Goal: Communication & Community: Answer question/provide support

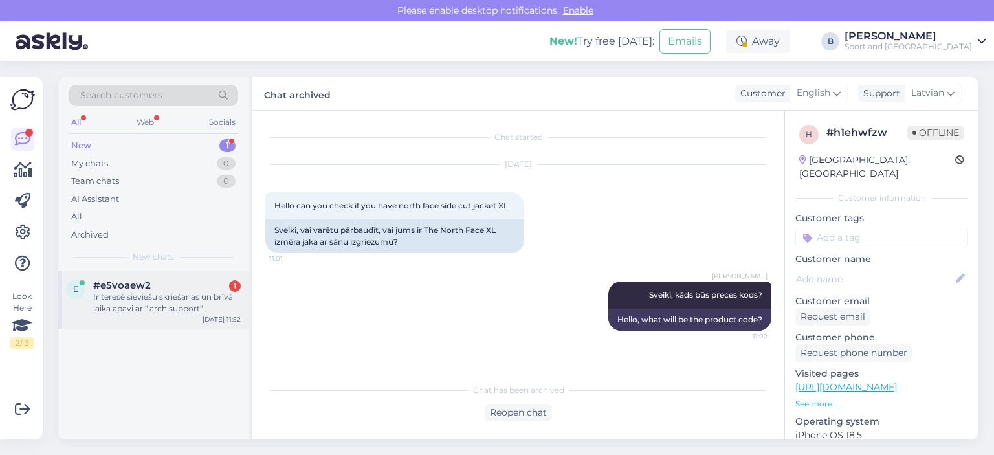
click at [168, 305] on div "Interesē sieviešu skriešanas un brīvā laika apavi ar " arch support" ." at bounding box center [166, 302] width 147 height 23
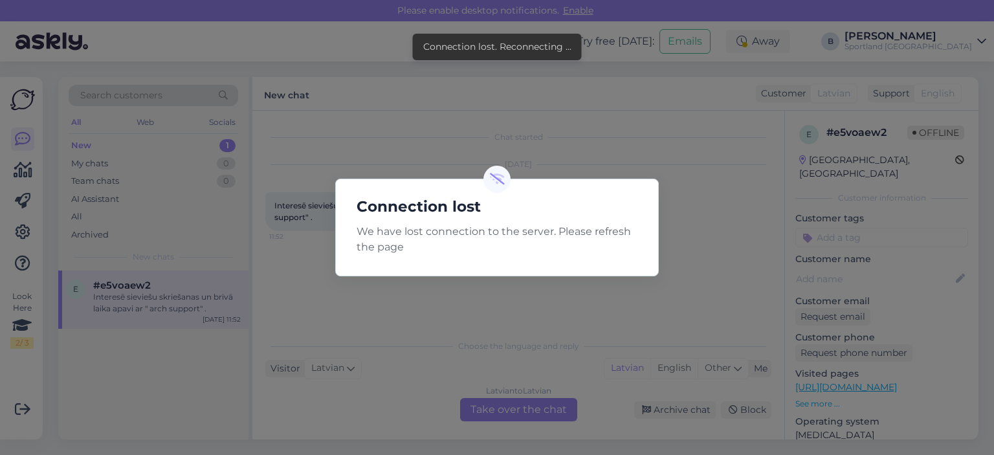
click at [598, 139] on div "Connection lost We have lost connection to the server. Please refresh the page" at bounding box center [497, 227] width 994 height 455
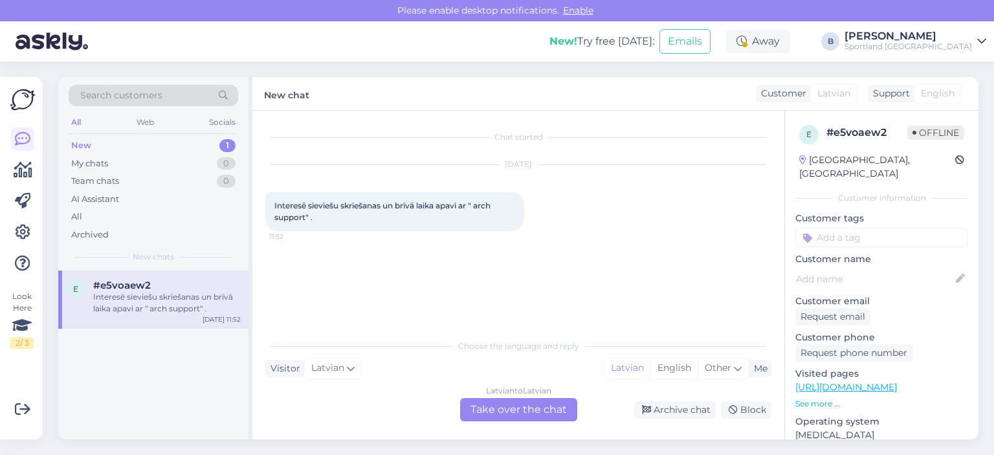
click at [524, 416] on div "Latvian to Latvian Take over the chat" at bounding box center [518, 409] width 117 height 23
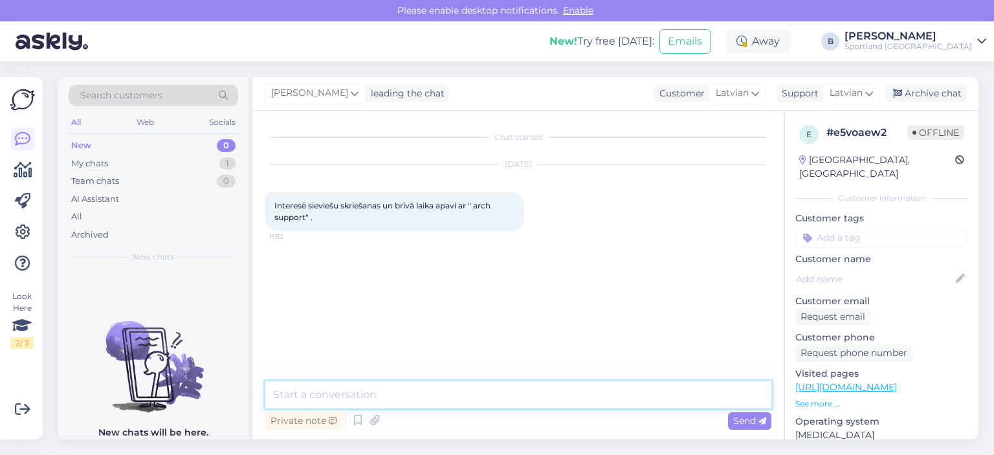
click at [519, 390] on textarea at bounding box center [518, 394] width 506 height 27
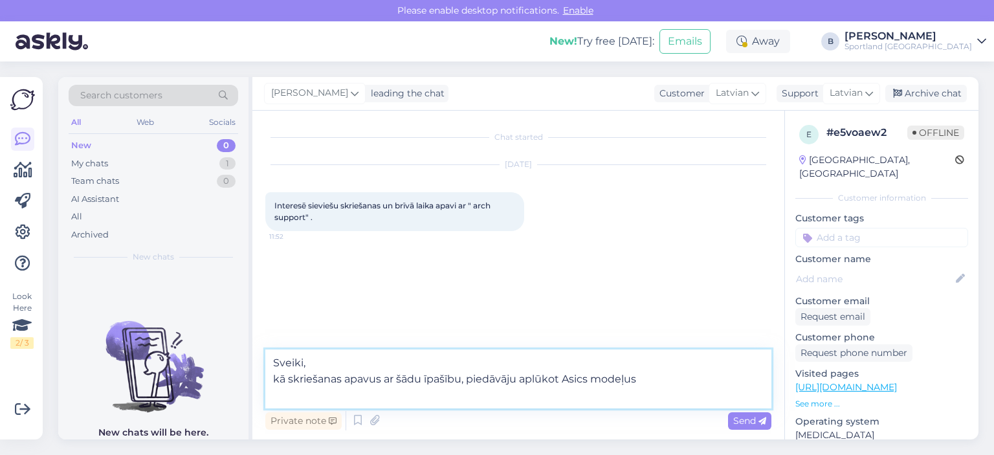
paste textarea "[URL][DOMAIN_NAME]"
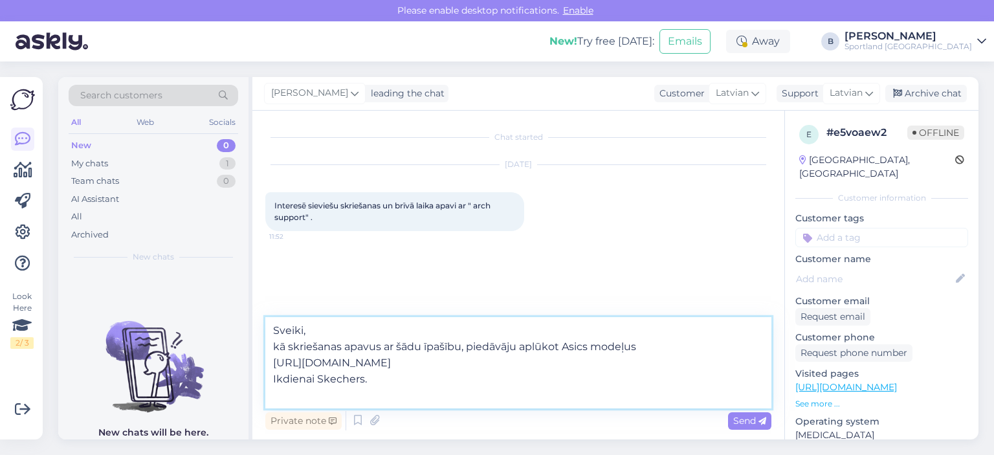
type textarea "Sveiki, kā skriešanas apavus ar šādu īpašību, piedāvāju aplūkot Asics modeļus […"
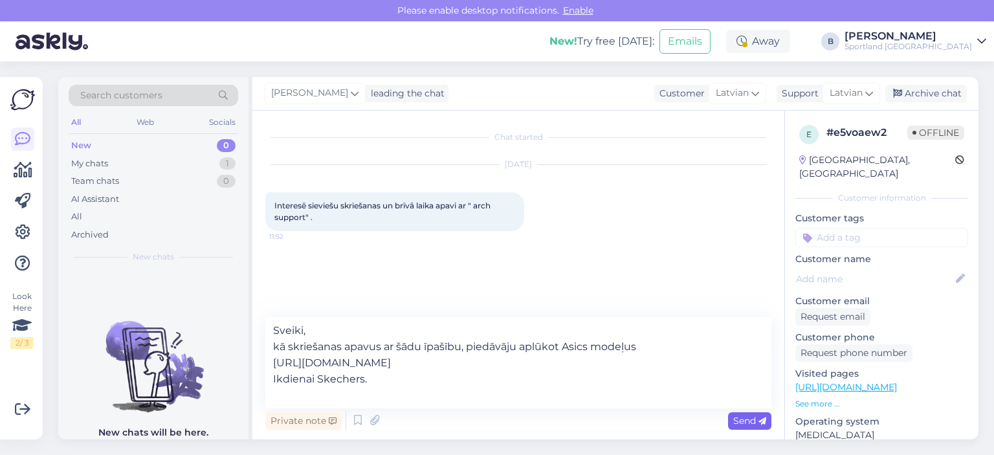
click at [768, 426] on div "Send" at bounding box center [749, 420] width 43 height 17
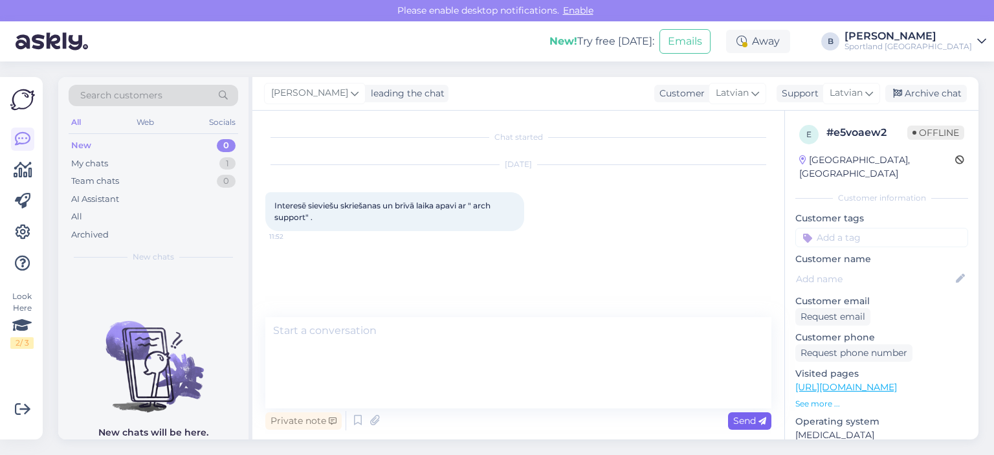
scroll to position [1, 0]
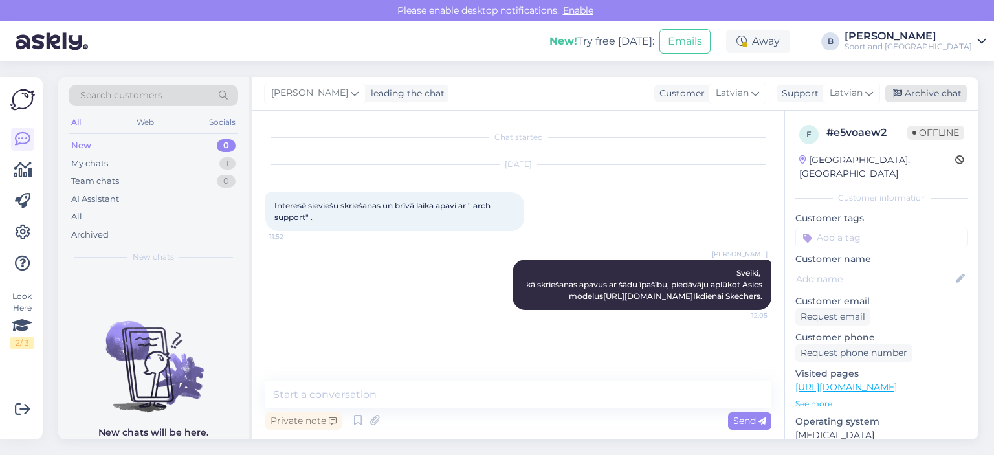
click at [924, 96] on div "Archive chat" at bounding box center [926, 93] width 82 height 17
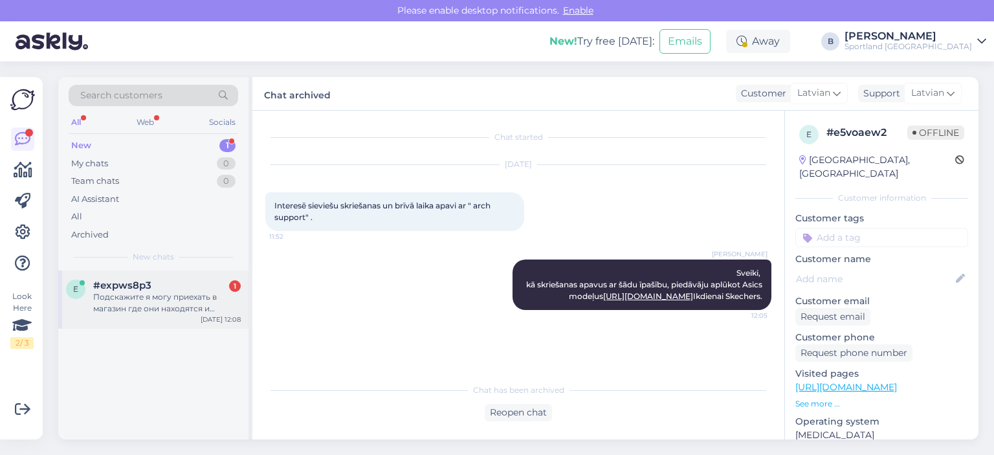
click at [191, 278] on div "e #expws8p3 1 Подскажите я могу приехать в магазин где они находятся и купить? …" at bounding box center [153, 299] width 190 height 58
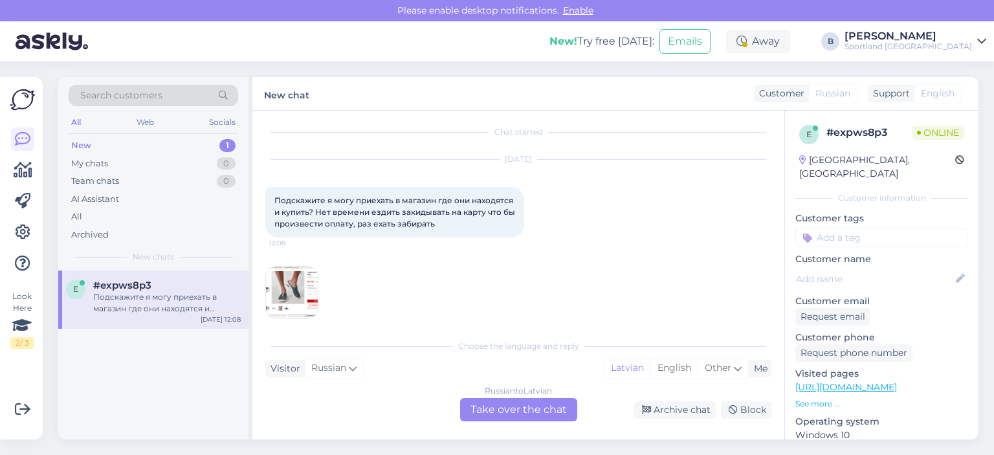
scroll to position [17, 0]
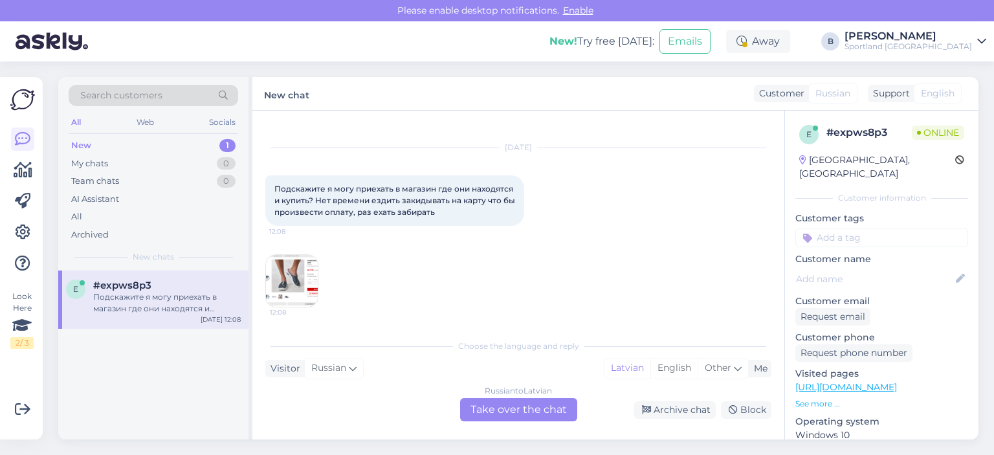
click at [290, 276] on img at bounding box center [292, 281] width 52 height 52
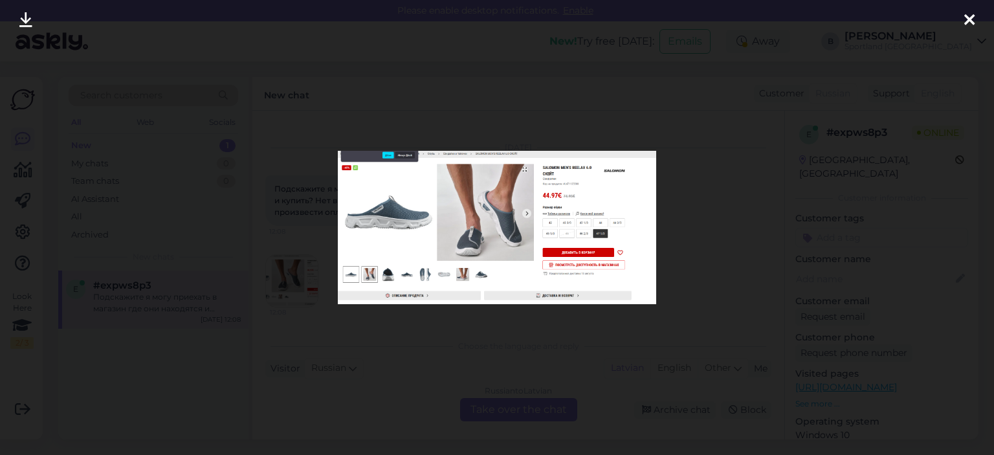
click at [732, 149] on div at bounding box center [497, 227] width 994 height 455
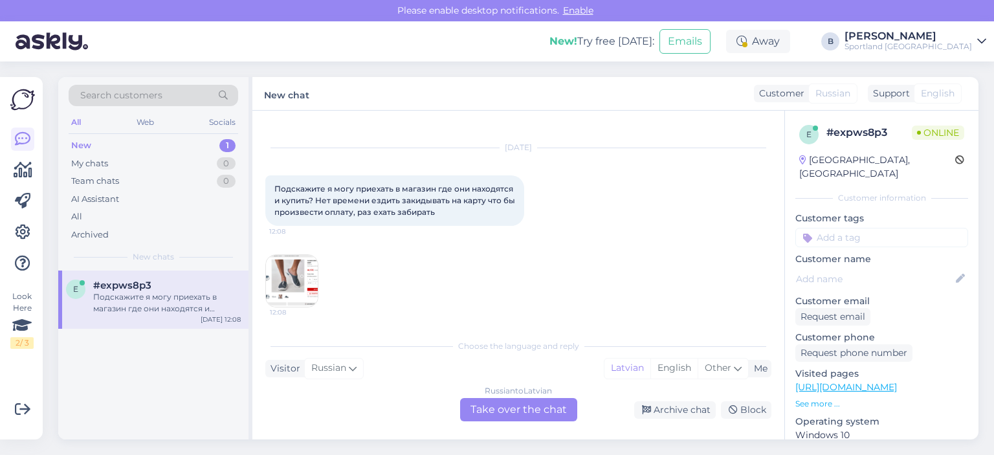
click at [502, 415] on div "Russian to Latvian Take over the chat" at bounding box center [518, 409] width 117 height 23
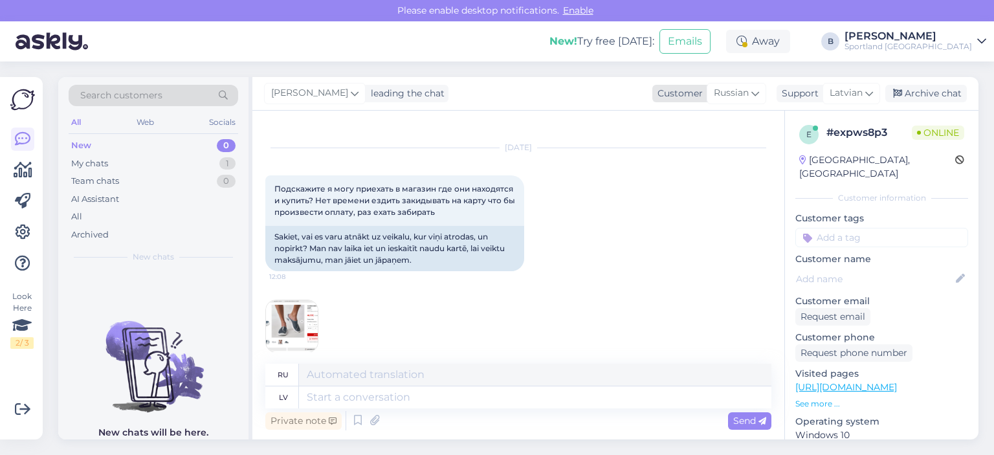
click at [737, 90] on span "Russian" at bounding box center [731, 93] width 35 height 14
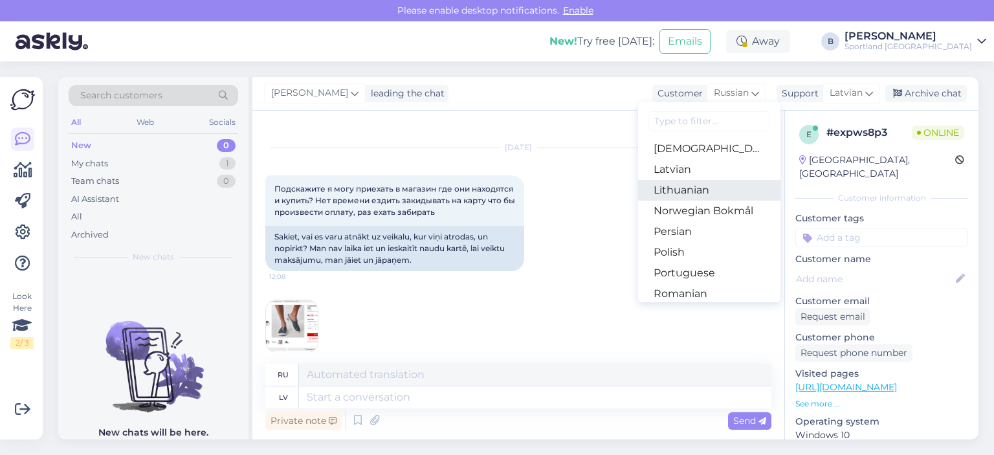
scroll to position [323, 0]
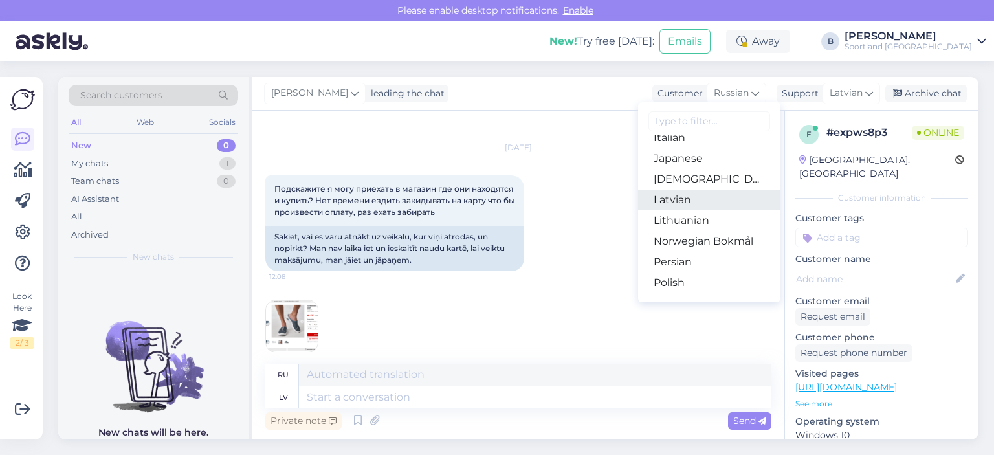
click at [694, 200] on link "Latvian" at bounding box center [709, 200] width 142 height 21
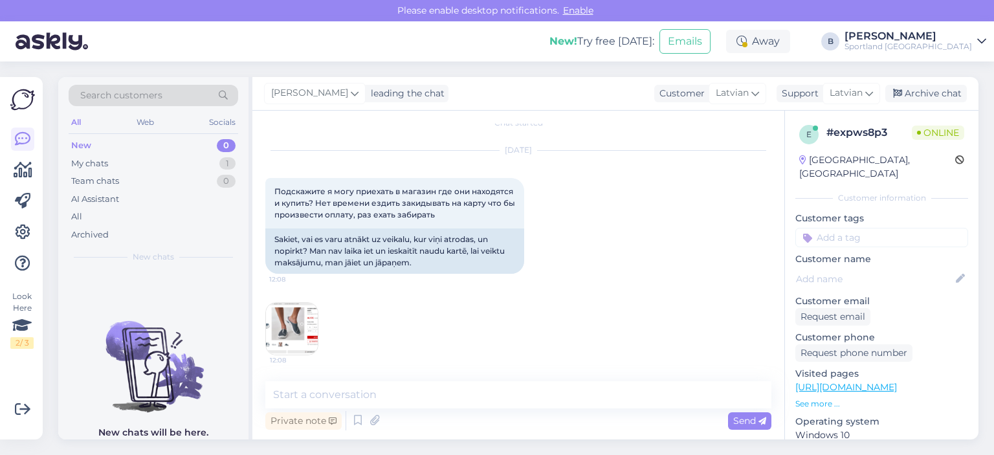
scroll to position [14, 0]
click at [545, 395] on textarea at bounding box center [518, 394] width 506 height 27
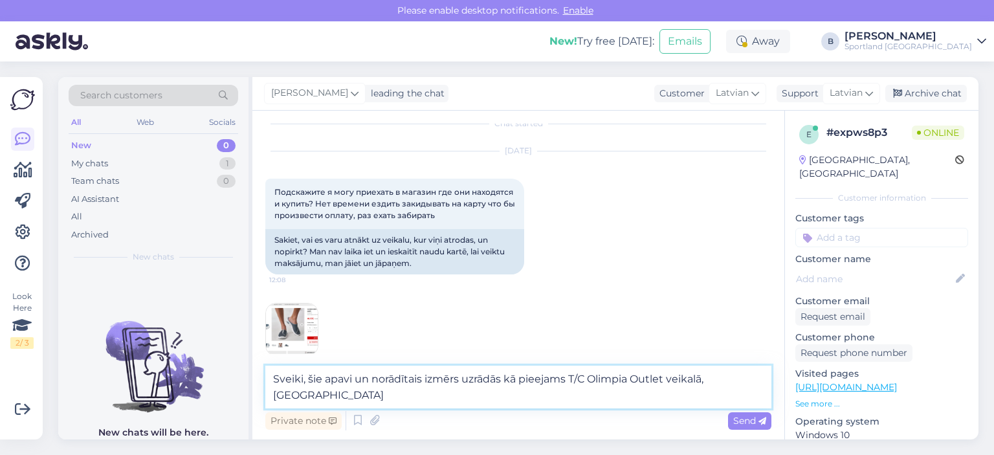
scroll to position [17, 0]
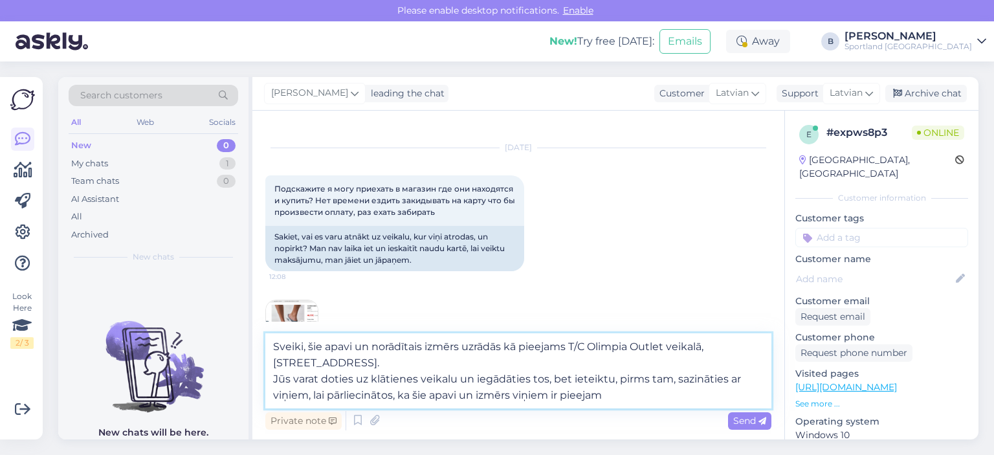
type textarea "Sveiki, šie apavi un norādītais izmērs uzrādās kā pieejams T/C Olimpia Outlet v…"
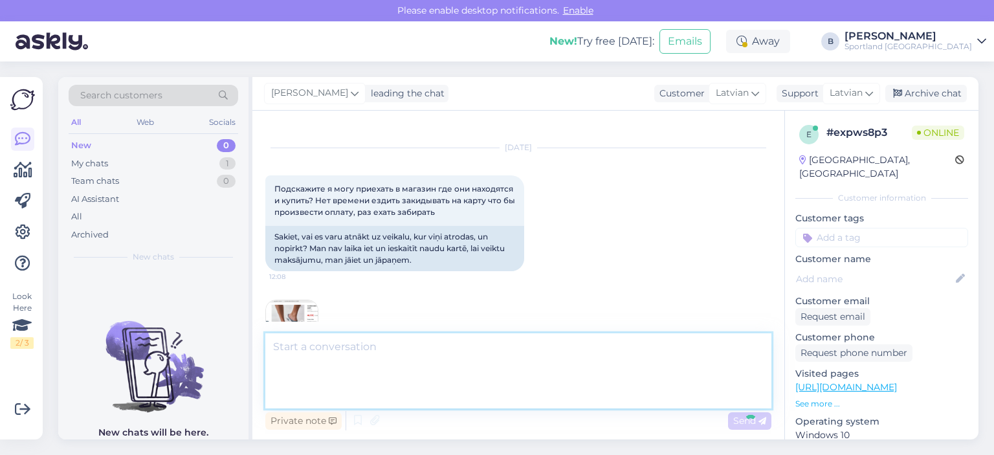
scroll to position [116, 0]
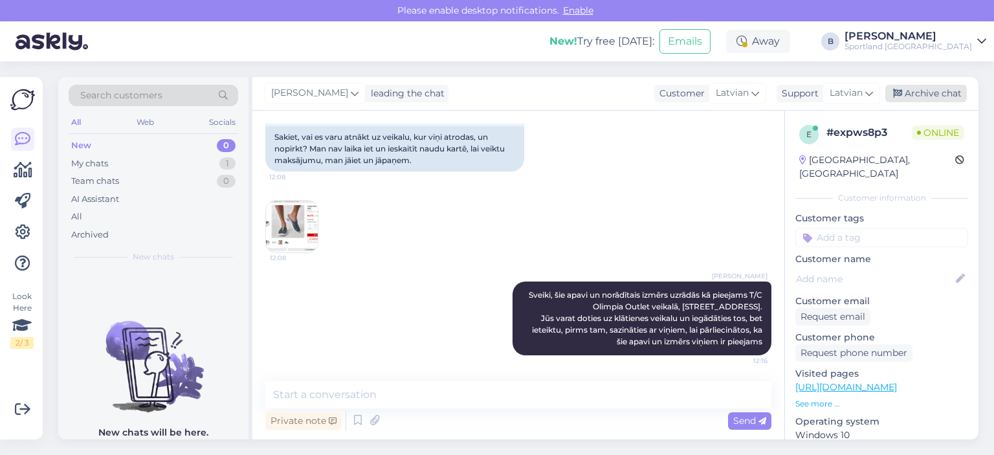
click at [941, 88] on div "Archive chat" at bounding box center [926, 93] width 82 height 17
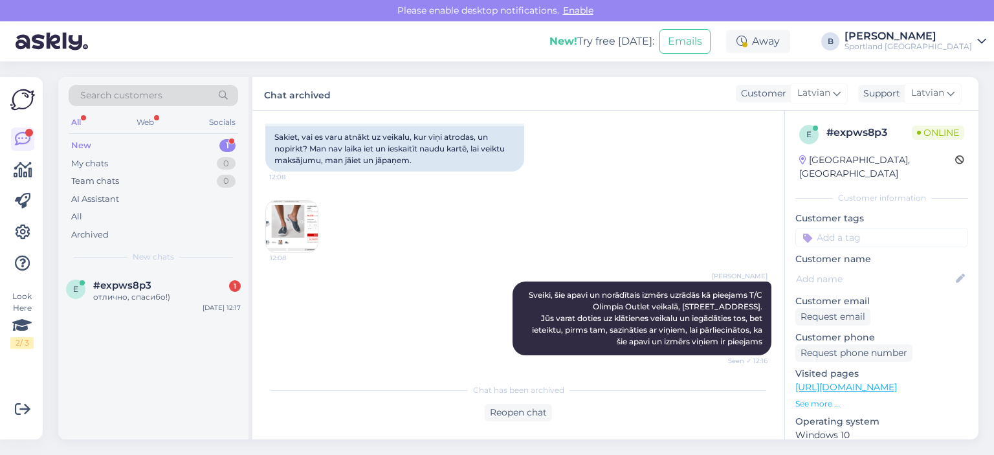
scroll to position [176, 0]
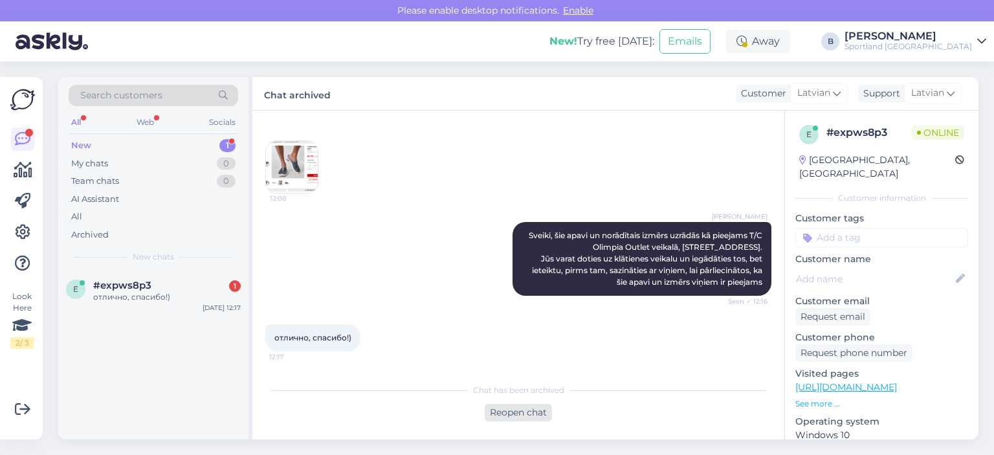
click at [509, 411] on div "Reopen chat" at bounding box center [518, 412] width 67 height 17
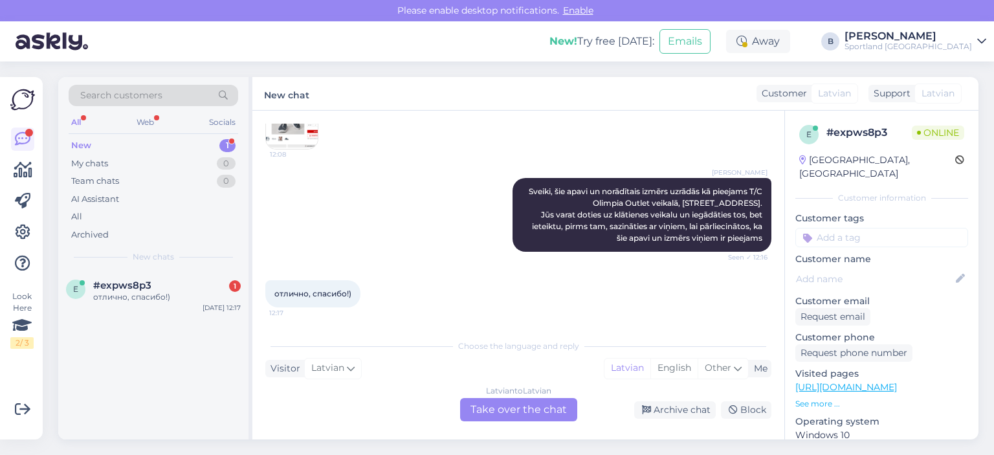
click at [523, 406] on div "Latvian to Latvian Take over the chat" at bounding box center [518, 409] width 117 height 23
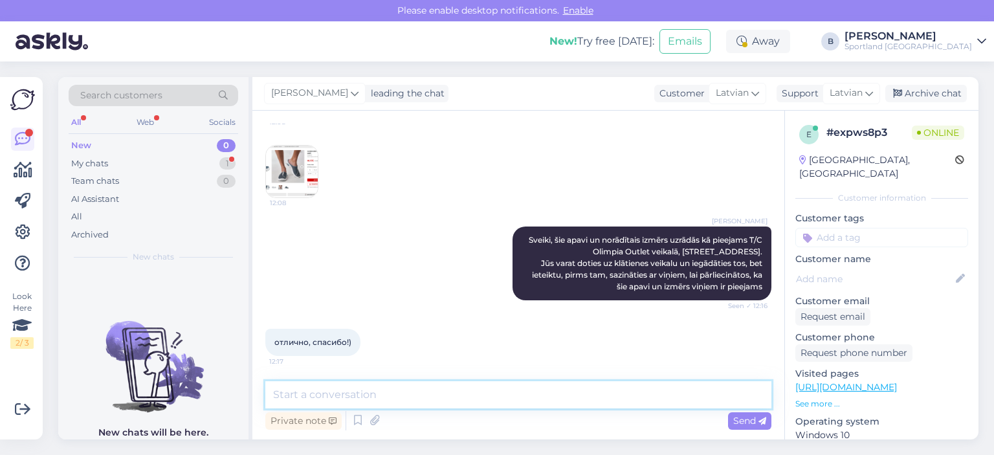
click at [518, 400] on textarea at bounding box center [518, 394] width 506 height 27
type textarea "Jauku Jums dienu! :)"
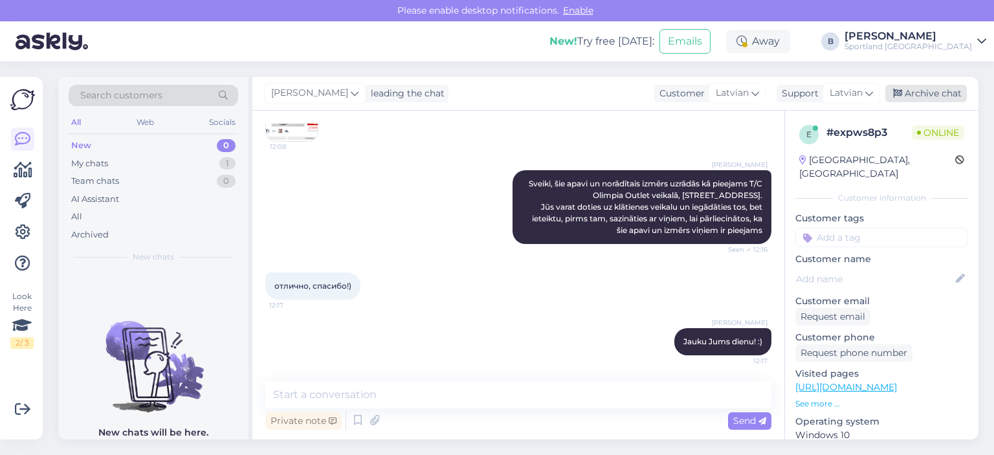
click at [924, 88] on div "Archive chat" at bounding box center [926, 93] width 82 height 17
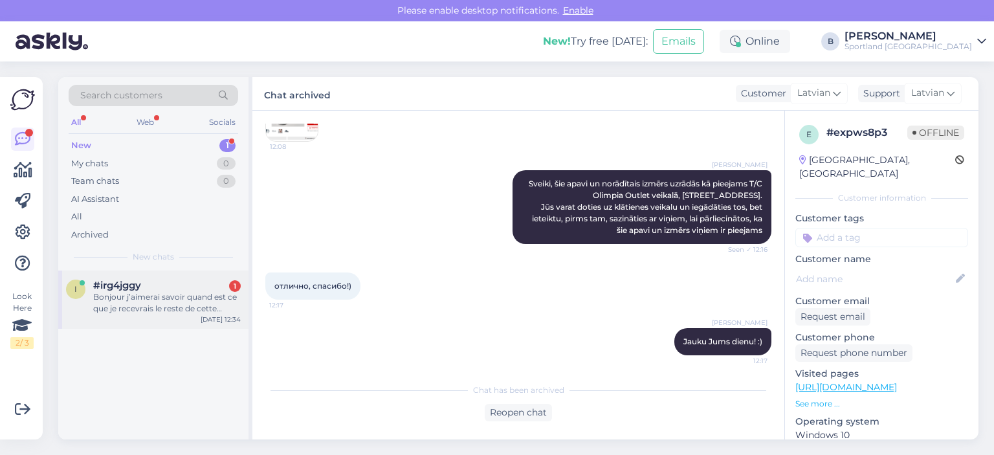
click at [190, 309] on div "Bonjour j’aimerai savoir quand est ce que je recevrais le reste de cette comman…" at bounding box center [166, 302] width 147 height 23
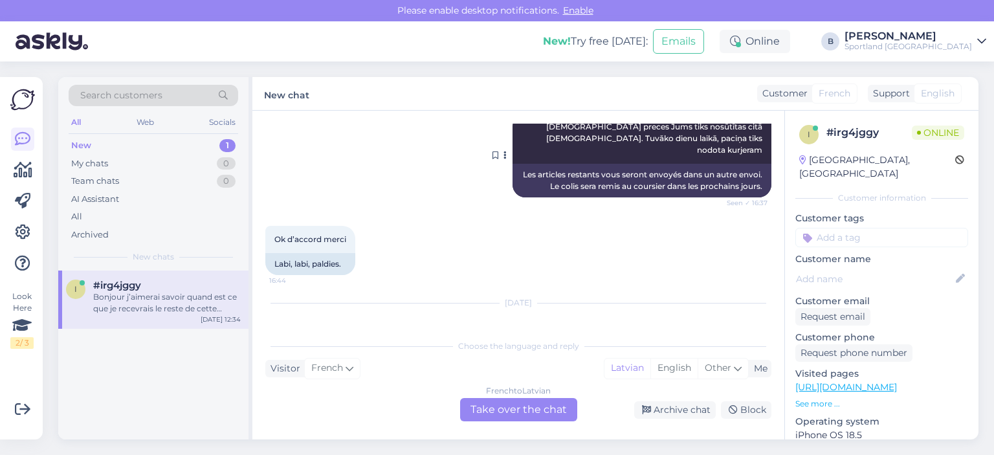
scroll to position [1203, 0]
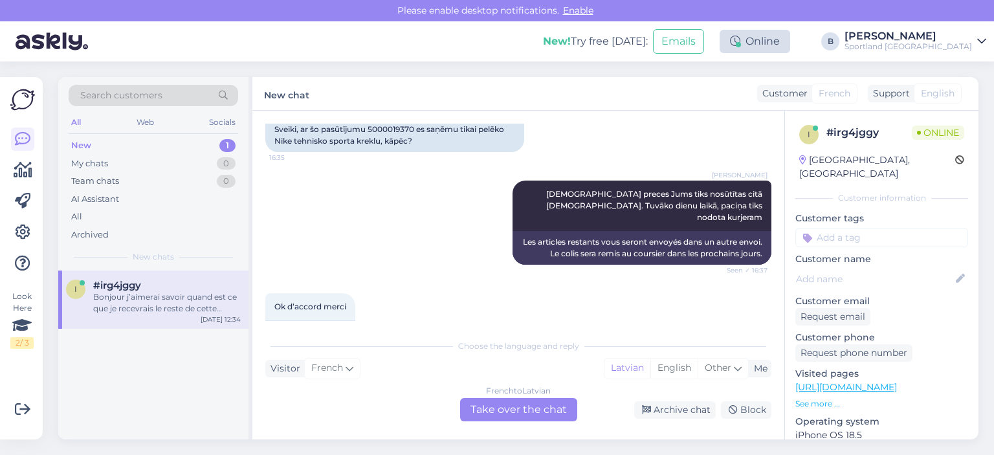
click at [790, 41] on div "Online" at bounding box center [754, 41] width 71 height 23
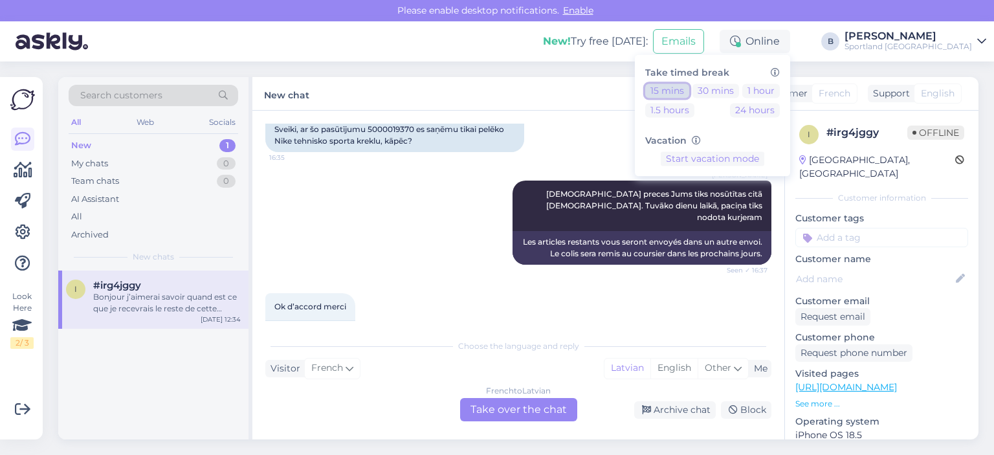
click at [689, 91] on button "15 mins" at bounding box center [667, 90] width 44 height 14
